Goal: Transaction & Acquisition: Purchase product/service

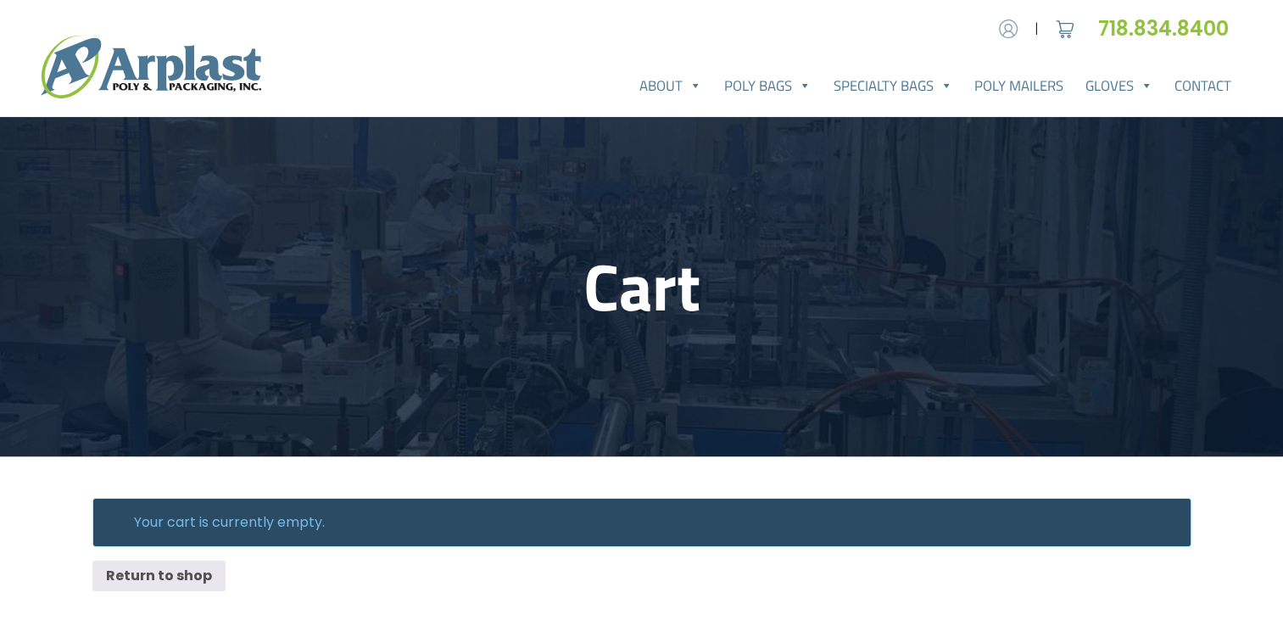
click at [1004, 23] on img at bounding box center [1007, 28] width 25 height 25
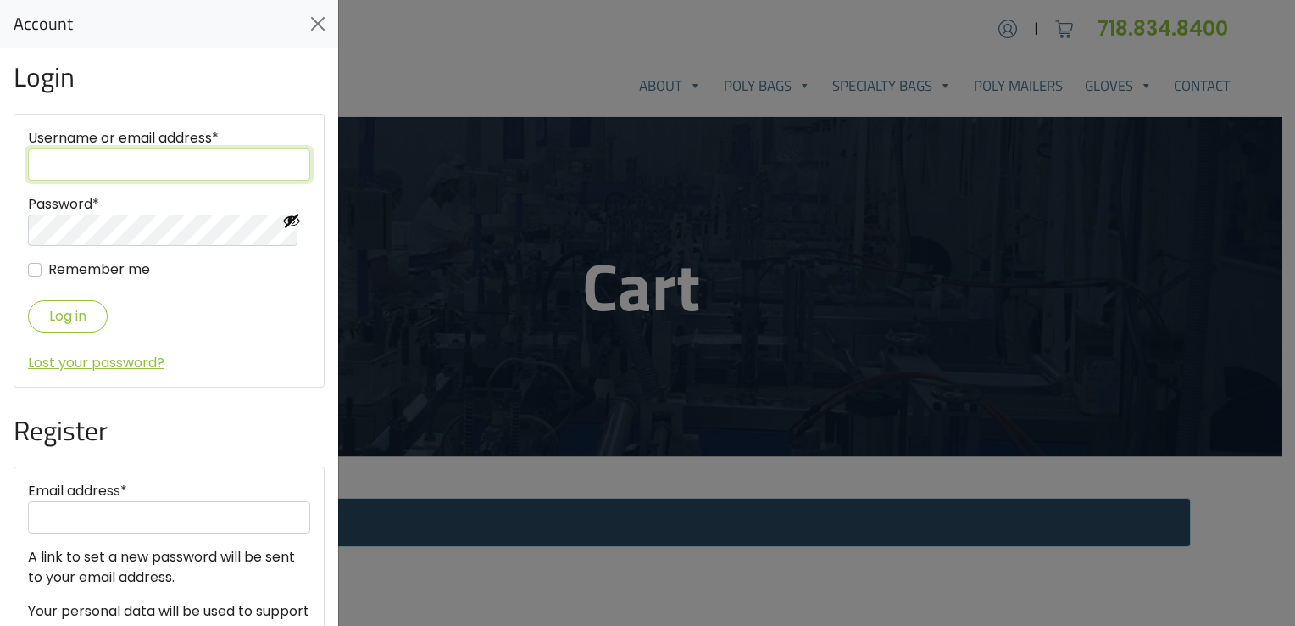
click at [183, 167] on input "Username or email address *" at bounding box center [169, 164] width 282 height 32
paste input "jv@multiempaquesinternacionales.com"
type input "jv@multiempaquesinternacionales.com"
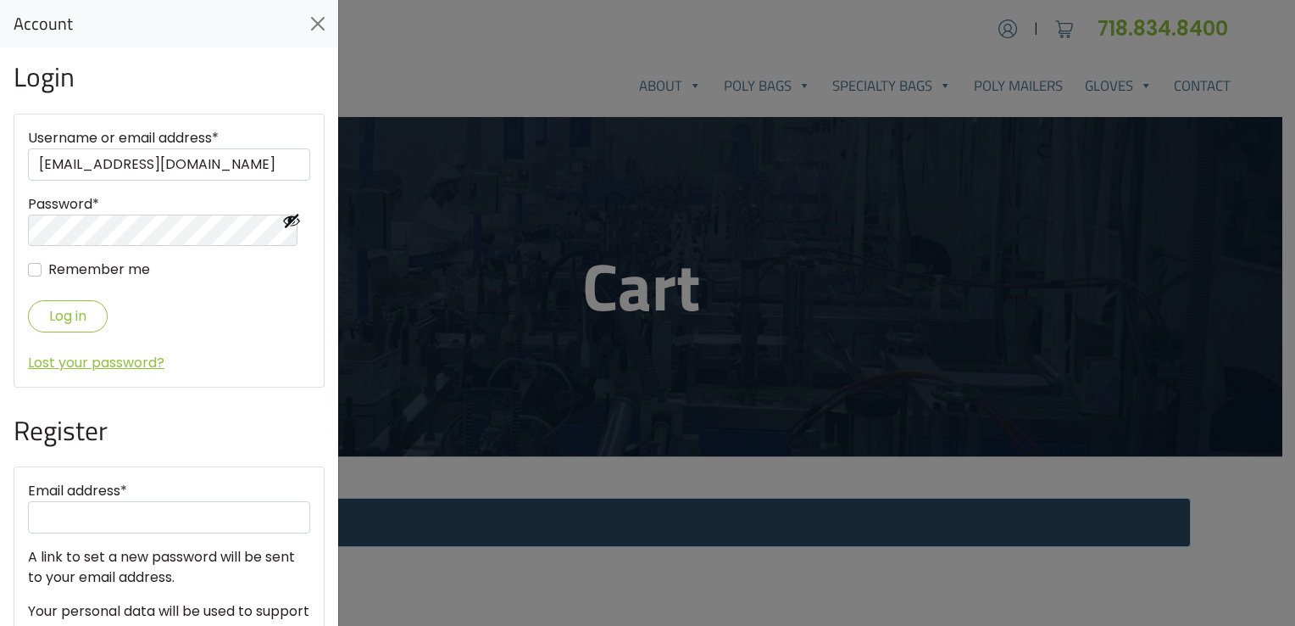
scroll to position [0, 0]
click at [92, 320] on button "Log in" at bounding box center [68, 315] width 80 height 31
click at [8, 242] on div "Login Username or email address * jv@multiempaquesinternacionales.com Password …" at bounding box center [169, 336] width 338 height 578
click at [87, 309] on button "Log in" at bounding box center [68, 315] width 80 height 31
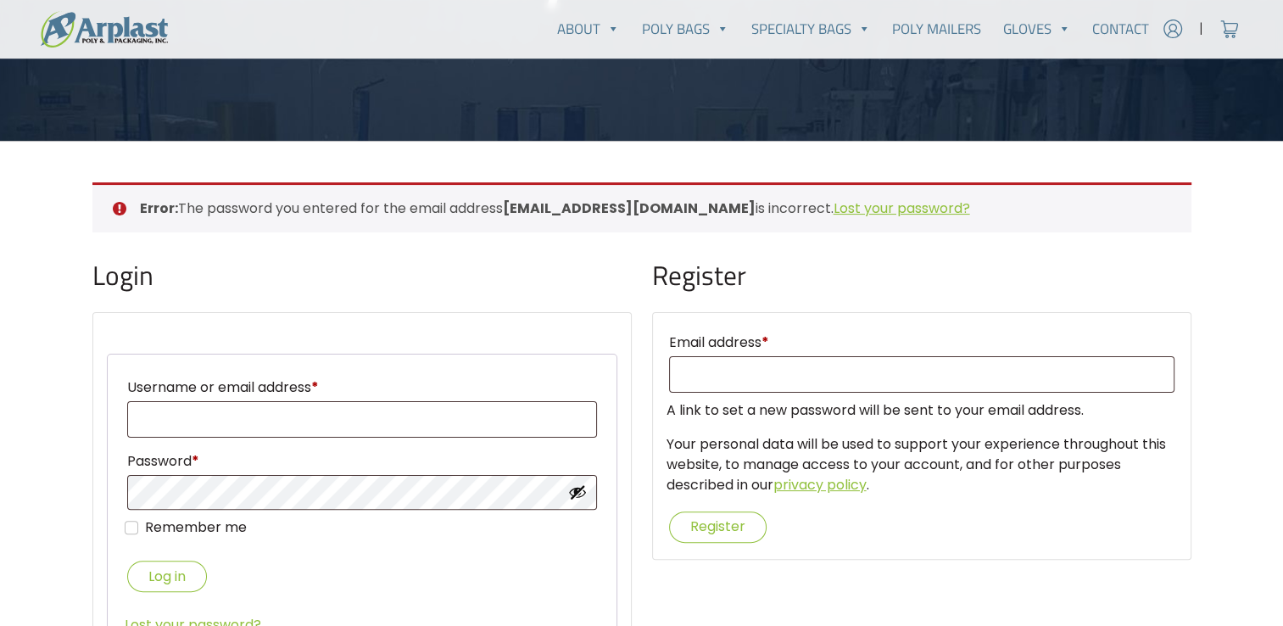
scroll to position [339, 0]
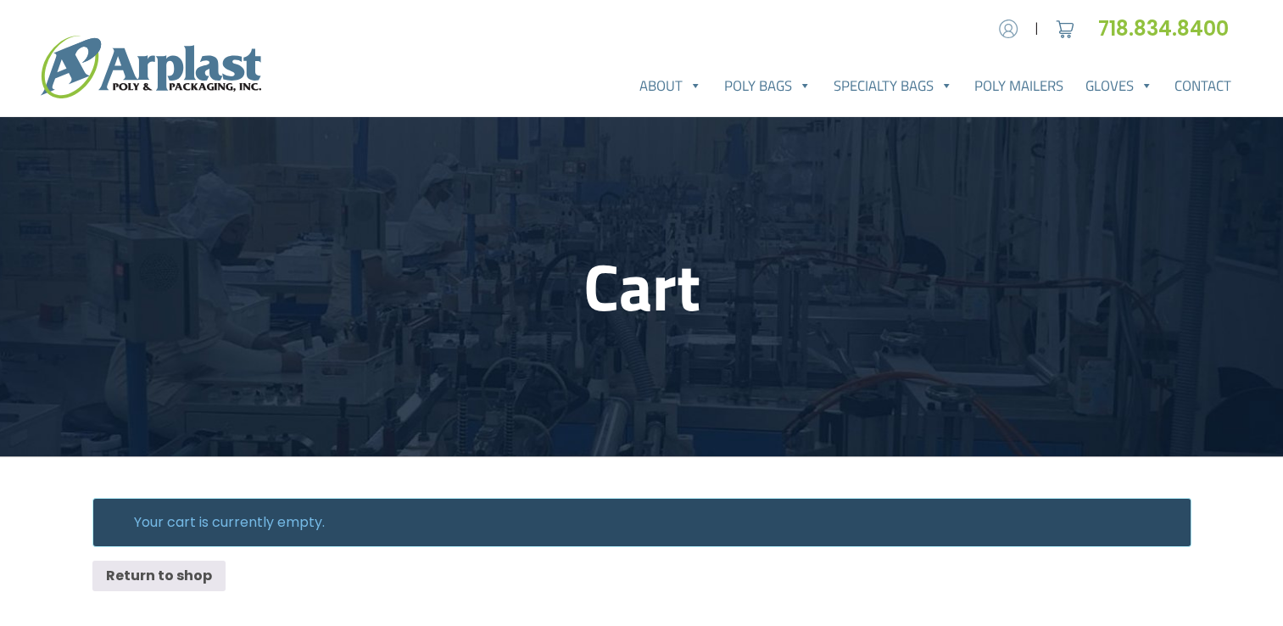
click at [1014, 25] on img at bounding box center [1007, 28] width 25 height 25
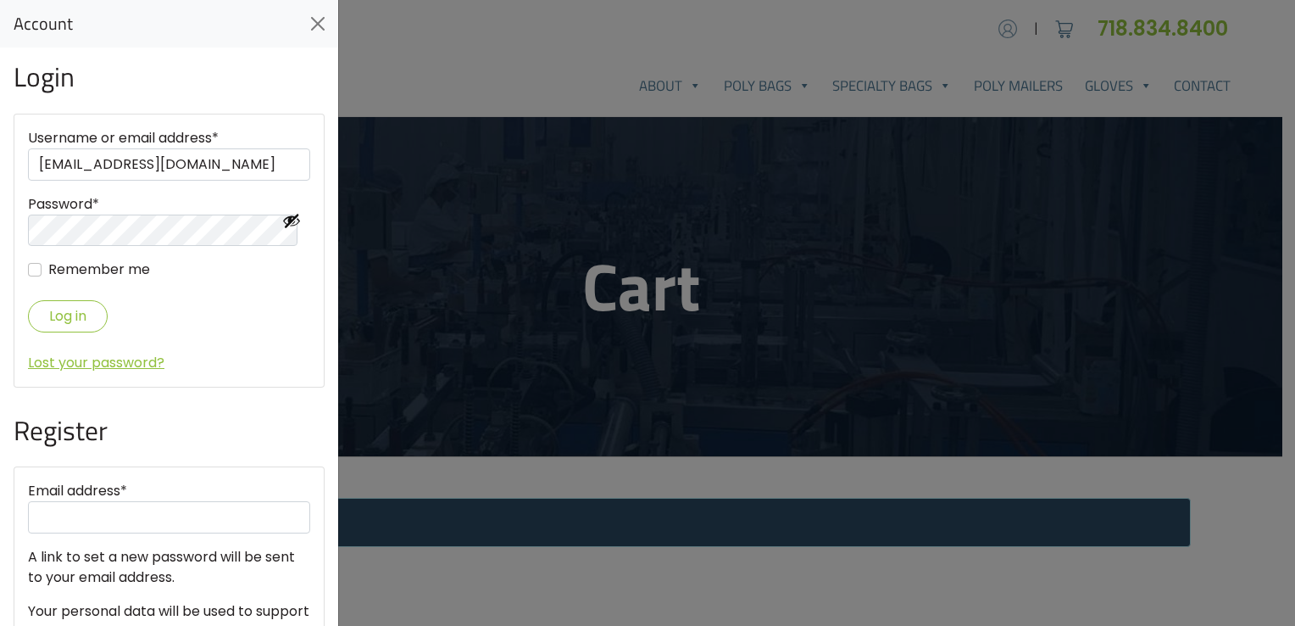
click at [1014, 25] on div at bounding box center [647, 313] width 1295 height 626
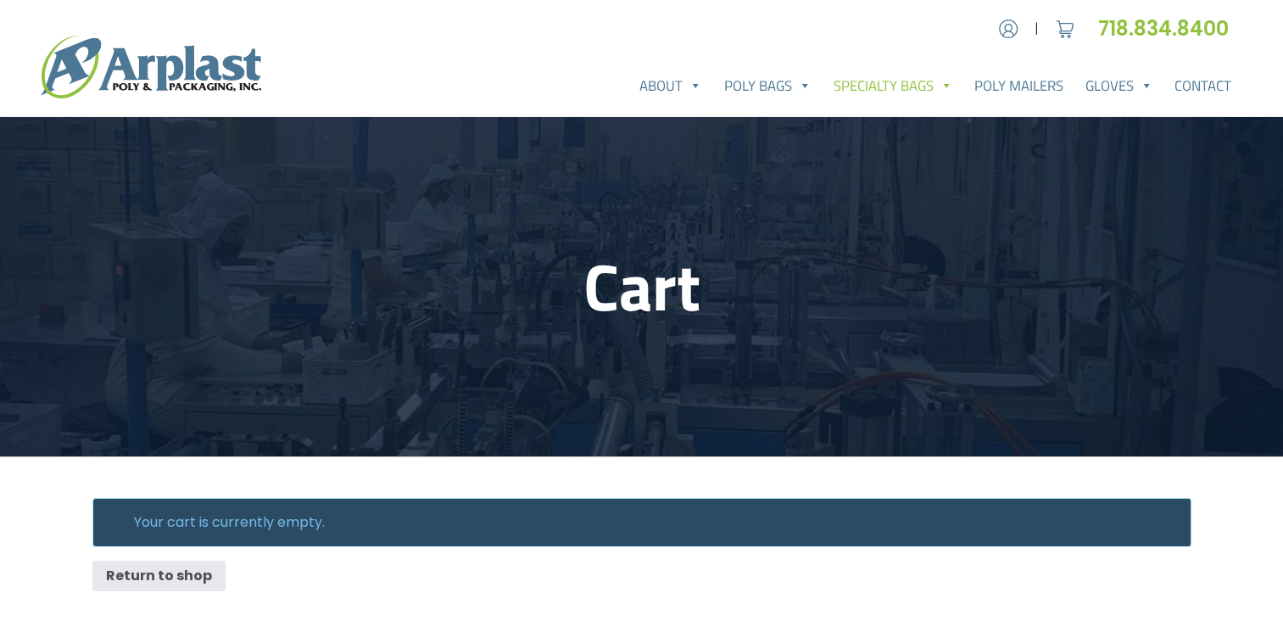
click at [872, 80] on link "Specialty Bags" at bounding box center [893, 86] width 142 height 34
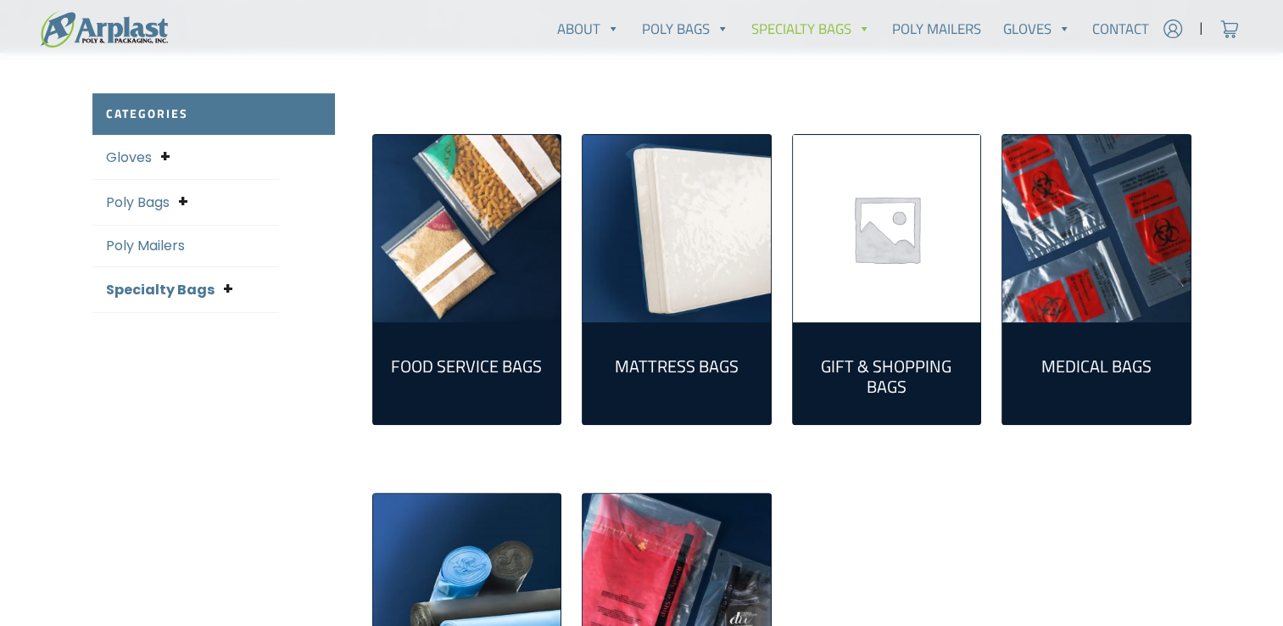
scroll to position [424, 0]
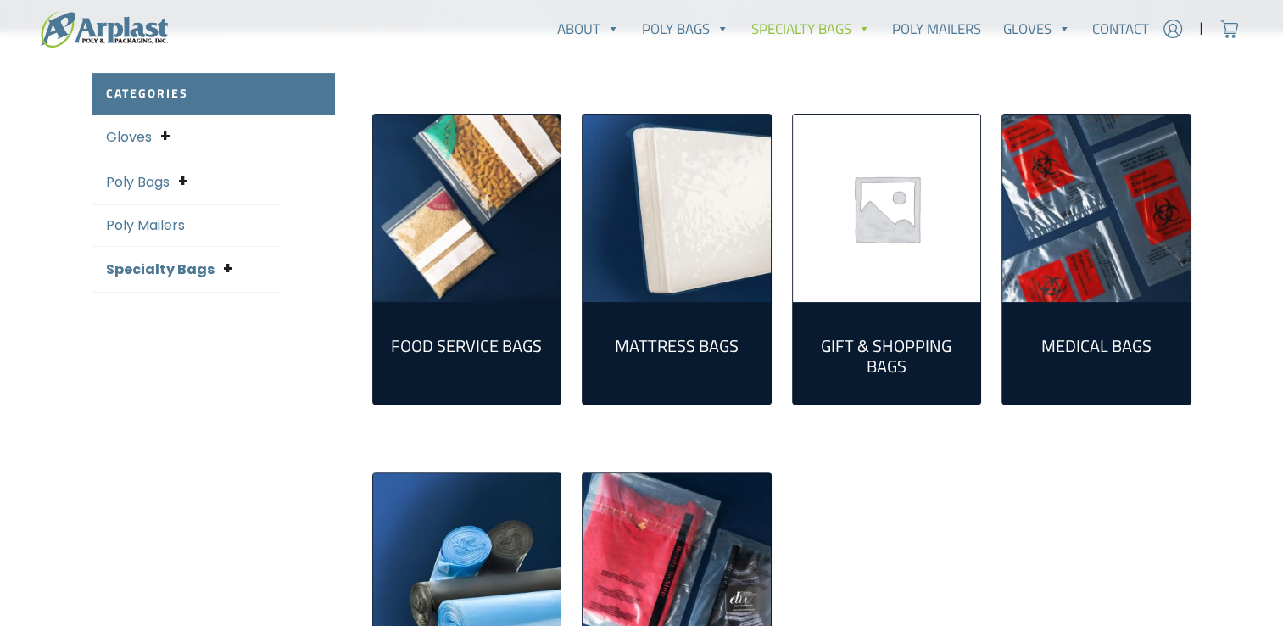
click at [699, 255] on img "Visit product category Mattress Bags" at bounding box center [676, 208] width 188 height 188
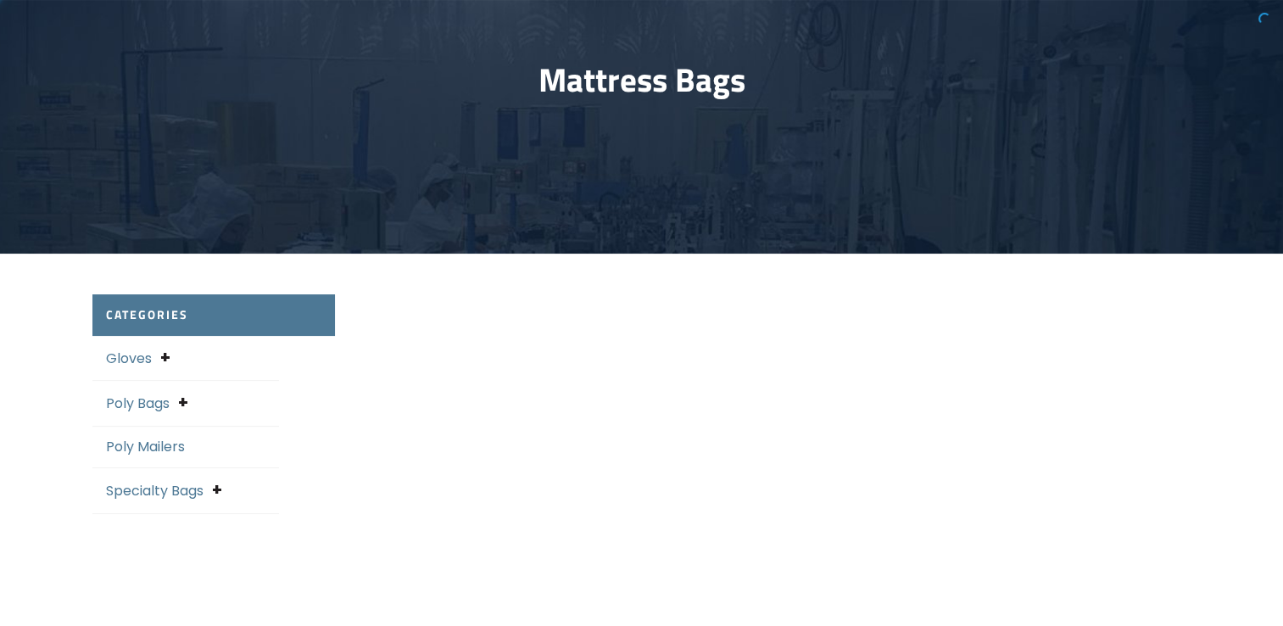
select select "25"
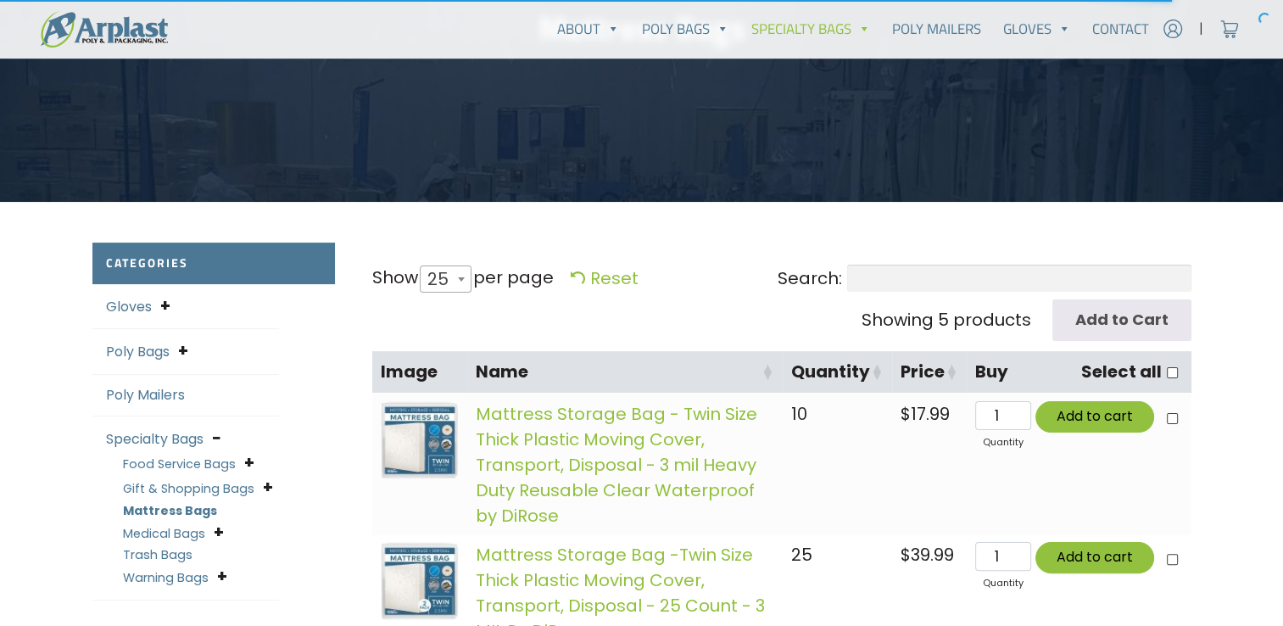
scroll to position [339, 0]
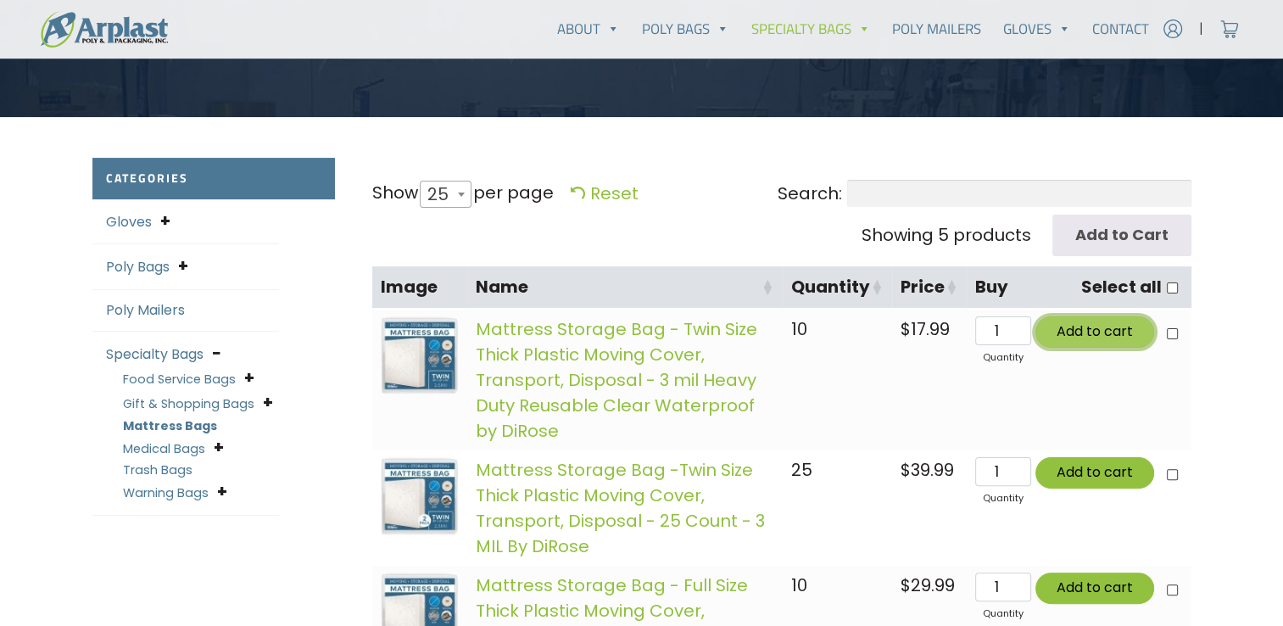
click at [1084, 325] on button "Add to cart" at bounding box center [1094, 331] width 119 height 31
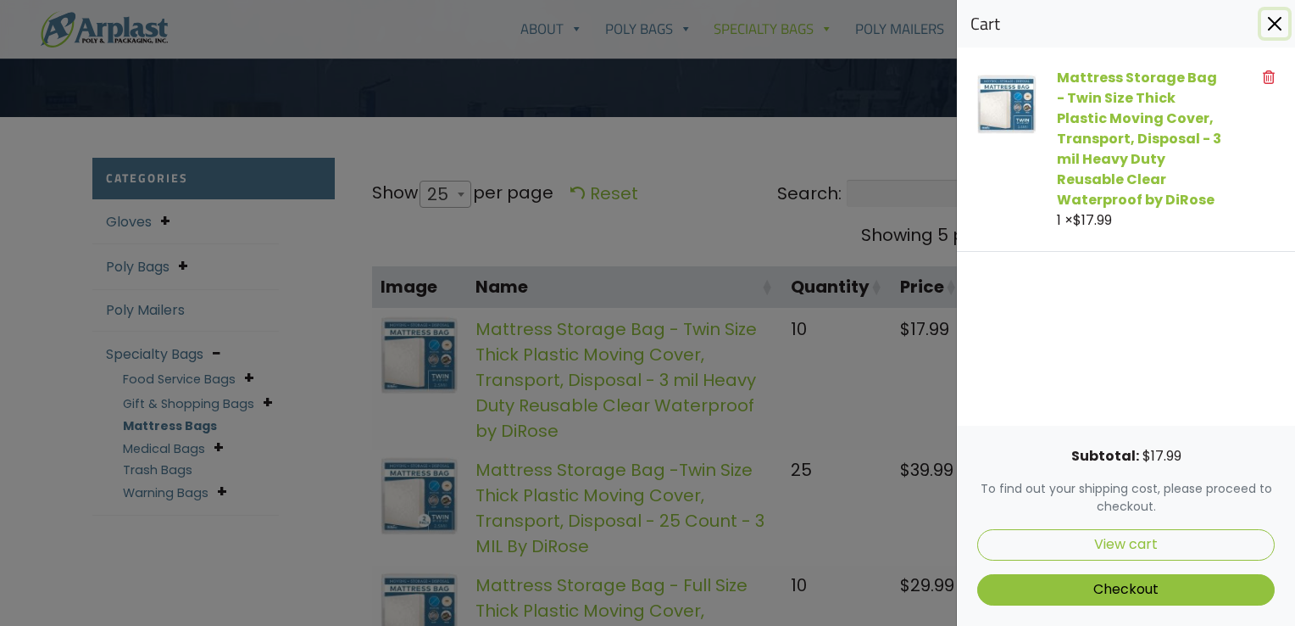
click at [1280, 28] on button "Close" at bounding box center [1275, 23] width 27 height 27
